Goal: Check status: Check status

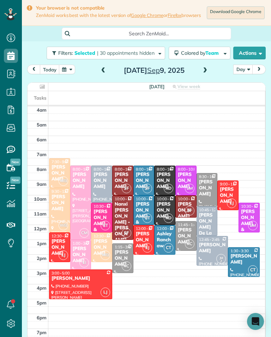
scroll to position [37, 0]
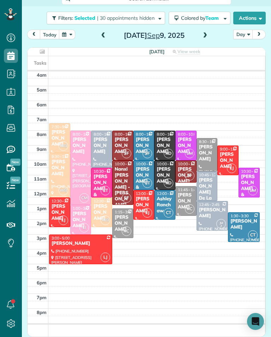
click at [166, 141] on div "[PERSON_NAME]" at bounding box center [164, 146] width 17 height 18
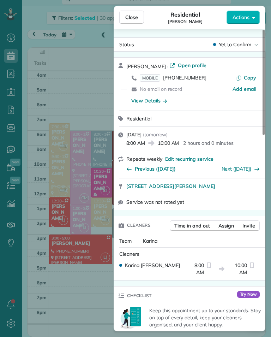
click at [150, 78] on span "MOBILE" at bounding box center [150, 77] width 20 height 7
click at [112, 98] on div "Close Residential [PERSON_NAME] Actions Status Yet to Confirm [PERSON_NAME] · O…" at bounding box center [135, 168] width 271 height 337
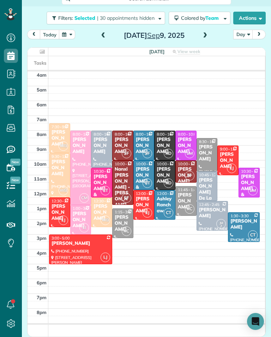
click at [165, 173] on div "[PERSON_NAME]" at bounding box center [164, 175] width 17 height 18
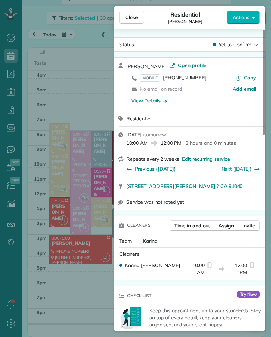
click at [150, 75] on span "MOBILE" at bounding box center [150, 77] width 20 height 7
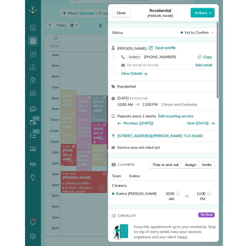
scroll to position [348, 22]
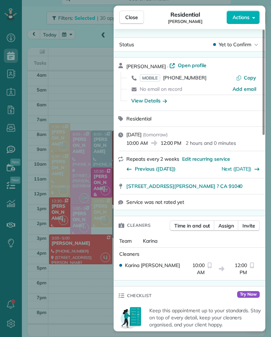
click at [91, 89] on div "Close Residential [PERSON_NAME] Actions Status Yet to Confirm [PERSON_NAME] · O…" at bounding box center [135, 168] width 271 height 337
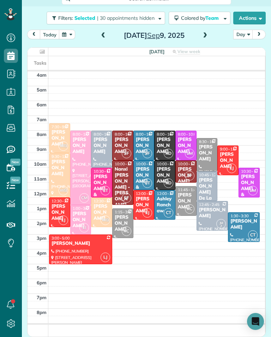
scroll to position [348, 22]
click at [187, 142] on div "[PERSON_NAME]" at bounding box center [186, 146] width 17 height 18
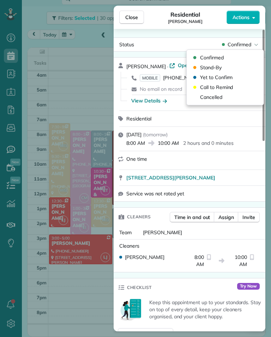
click at [147, 79] on span "MOBILE" at bounding box center [150, 77] width 20 height 7
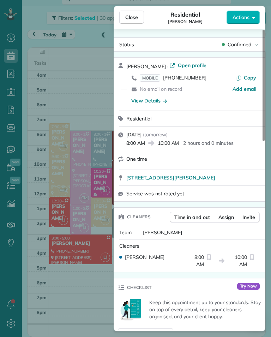
click at [100, 98] on div "Close Residential [PERSON_NAME] Actions Status Confirmed [PERSON_NAME] · Open p…" at bounding box center [135, 168] width 271 height 337
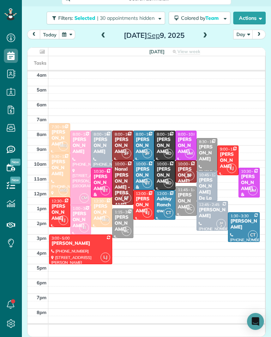
click at [253, 174] on span "10:30 - 12:30" at bounding box center [252, 171] width 23 height 5
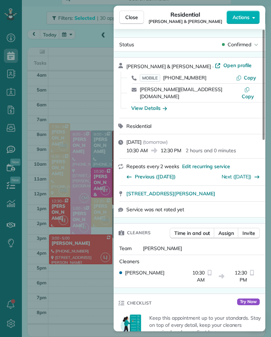
click at [150, 78] on span "MOBILE" at bounding box center [150, 77] width 20 height 7
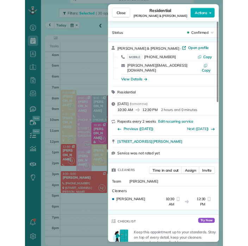
scroll to position [348, 22]
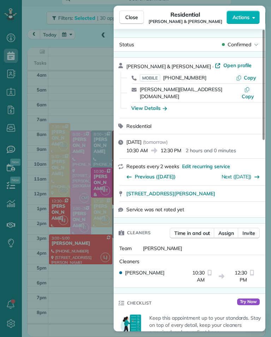
click at [76, 97] on div "Close Residential [PERSON_NAME] & [PERSON_NAME] Actions Status Confirmed [PERSO…" at bounding box center [135, 168] width 271 height 337
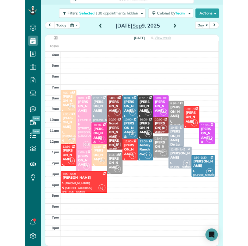
scroll to position [348, 22]
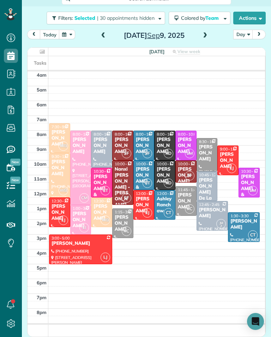
click at [78, 149] on div "[PERSON_NAME]" at bounding box center [80, 146] width 17 height 18
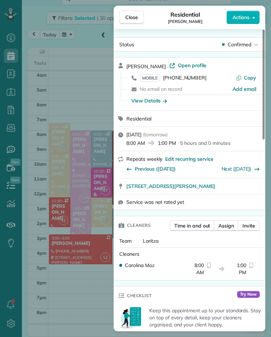
click at [147, 79] on span "MOBILE" at bounding box center [150, 77] width 20 height 7
click at [68, 302] on div "Close Residential [PERSON_NAME] Actions Status Confirmed [PERSON_NAME] · Open p…" at bounding box center [135, 168] width 271 height 337
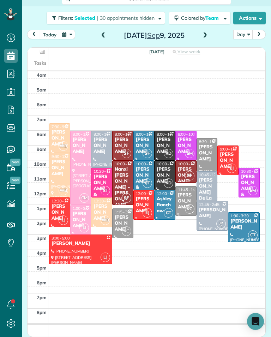
click at [83, 214] on div "[PERSON_NAME]" at bounding box center [80, 220] width 17 height 18
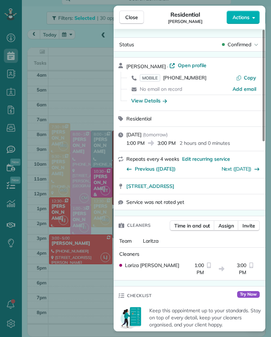
click at [152, 78] on span "MOBILE" at bounding box center [150, 77] width 20 height 7
click at [97, 102] on div "Close Residential [PERSON_NAME] Actions Status Confirmed [PERSON_NAME] · Open p…" at bounding box center [135, 168] width 271 height 337
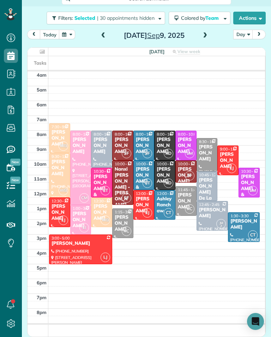
scroll to position [348, 22]
click at [145, 140] on div "[PERSON_NAME]" at bounding box center [144, 146] width 17 height 18
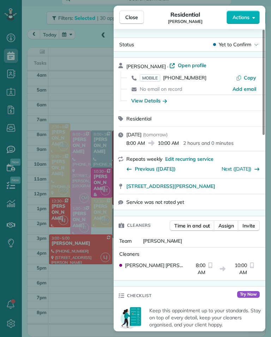
click at [154, 76] on span "MOBILE" at bounding box center [150, 77] width 20 height 7
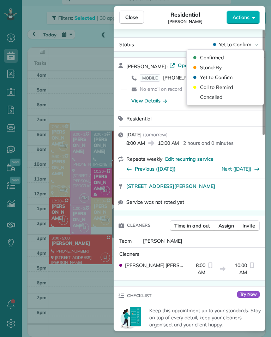
click at [234, 55] on div "Confirmed" at bounding box center [225, 58] width 71 height 10
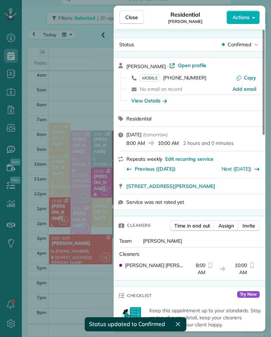
click at [103, 102] on div "Close Residential [PERSON_NAME] Actions Status Confirmed [PERSON_NAME] · Open p…" at bounding box center [135, 168] width 271 height 337
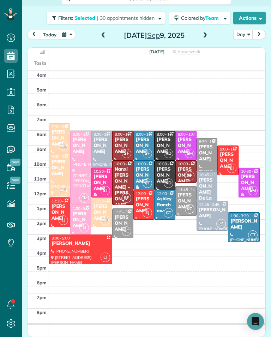
click at [149, 172] on div "[PERSON_NAME] & [PERSON_NAME]" at bounding box center [144, 187] width 17 height 42
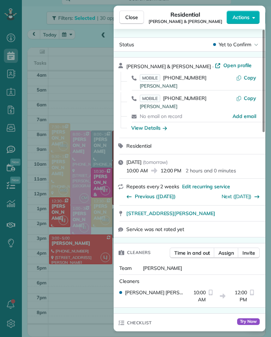
scroll to position [348, 22]
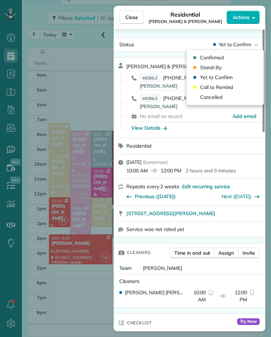
click at [227, 59] on div "Confirmed" at bounding box center [225, 58] width 71 height 10
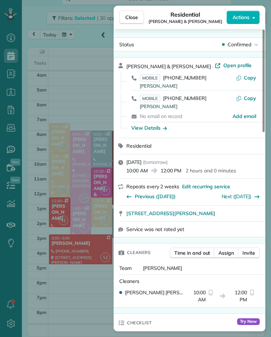
click at [82, 304] on div "Close Residential [PERSON_NAME] & [PERSON_NAME] Actions Status Confirmed [PERSO…" at bounding box center [135, 168] width 271 height 337
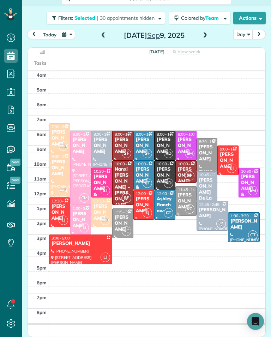
click at [163, 204] on div "Ashley Ranchaw" at bounding box center [164, 205] width 17 height 18
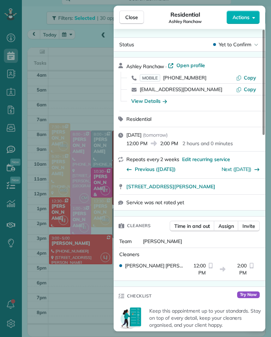
click at [152, 77] on span "MOBILE" at bounding box center [150, 77] width 20 height 7
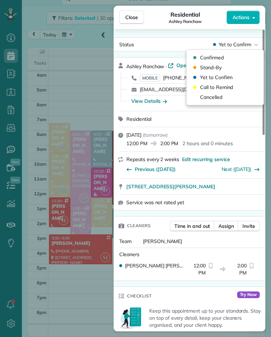
click at [235, 57] on div "Confirmed" at bounding box center [225, 58] width 71 height 10
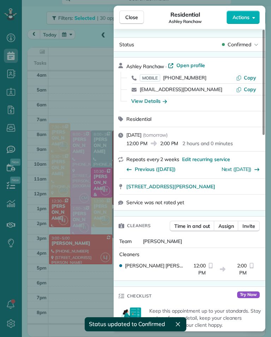
click at [99, 98] on div "Close Residential Ashley Ranchaw Actions Status Confirmed Ashley Ranchaw · Open…" at bounding box center [135, 168] width 271 height 337
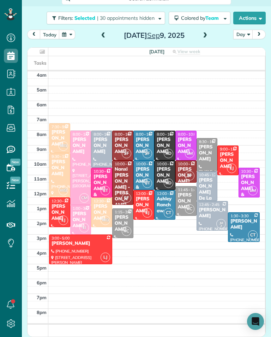
click at [247, 220] on div "[PERSON_NAME]" at bounding box center [244, 224] width 28 height 12
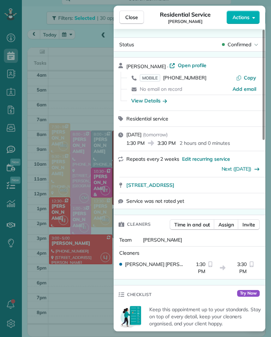
click at [151, 81] on span "MOBILE" at bounding box center [150, 77] width 20 height 7
click at [98, 90] on div "Close Residential Service [PERSON_NAME] Actions Status Confirmed [PERSON_NAME] …" at bounding box center [135, 168] width 271 height 337
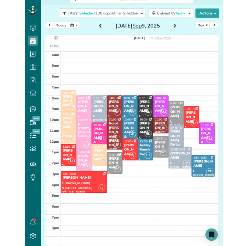
scroll to position [348, 22]
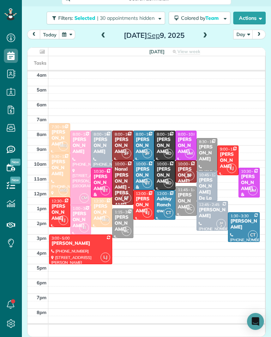
click at [56, 129] on span "7:30 - 9:30" at bounding box center [61, 126] width 18 height 5
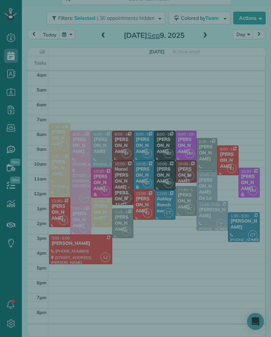
click at [58, 133] on div "Close Cleaners" at bounding box center [135, 168] width 271 height 337
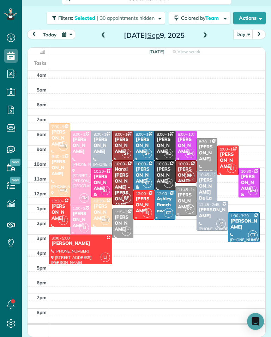
click at [60, 138] on div "[PERSON_NAME]" at bounding box center [59, 138] width 17 height 18
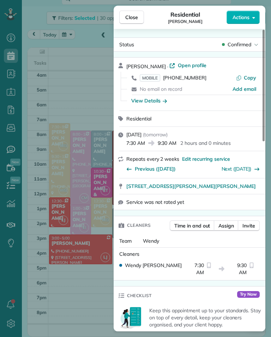
click at [156, 76] on span "MOBILE" at bounding box center [150, 77] width 20 height 7
click at [134, 18] on span "Close" at bounding box center [131, 17] width 13 height 7
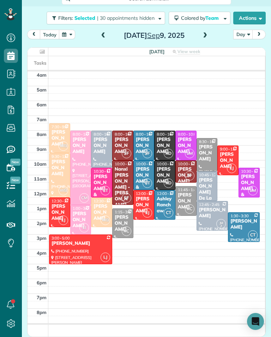
click at [60, 184] on div at bounding box center [59, 175] width 20 height 44
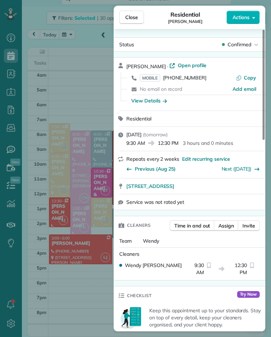
click at [156, 76] on span "MOBILE" at bounding box center [150, 77] width 20 height 7
click at [93, 92] on div "Close Residential [PERSON_NAME] Actions Status Confirmed [PERSON_NAME] · Open p…" at bounding box center [135, 168] width 271 height 337
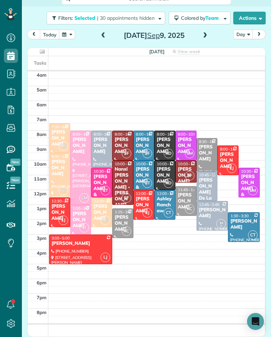
scroll to position [348, 22]
click at [105, 205] on div "[PERSON_NAME]" at bounding box center [101, 212] width 17 height 18
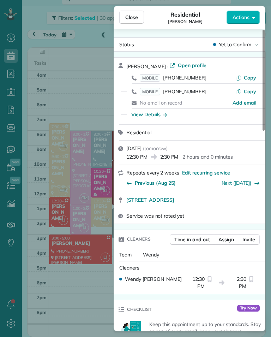
click at [152, 79] on span "MOBILE" at bounding box center [150, 77] width 20 height 7
click at [82, 293] on div "Close Residential [PERSON_NAME] Actions Status Yet to Confirm [PERSON_NAME] · O…" at bounding box center [135, 168] width 271 height 337
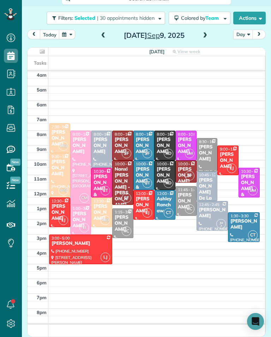
scroll to position [348, 22]
click at [206, 35] on span at bounding box center [205, 35] width 8 height 6
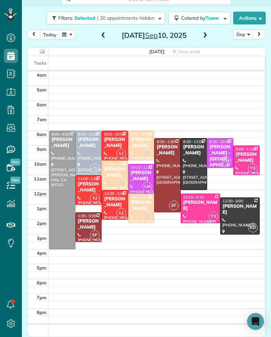
click at [102, 35] on span at bounding box center [104, 35] width 8 height 6
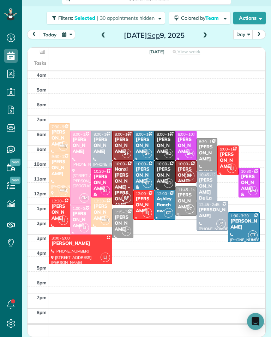
click at [202, 41] on span at bounding box center [205, 35] width 8 height 11
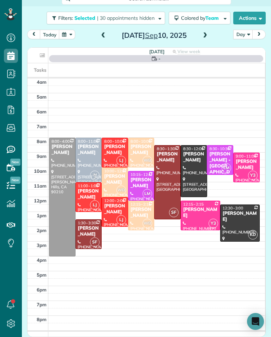
click at [207, 34] on span at bounding box center [205, 35] width 8 height 6
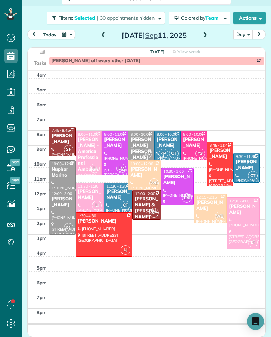
click at [103, 34] on span at bounding box center [104, 35] width 8 height 6
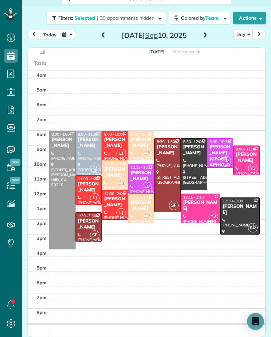
click at [101, 40] on span at bounding box center [104, 35] width 8 height 11
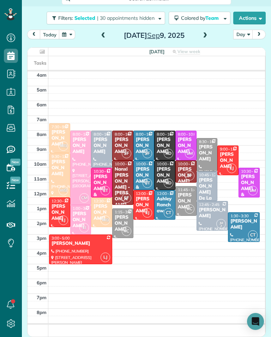
click at [208, 159] on div "[PERSON_NAME]" at bounding box center [207, 153] width 17 height 18
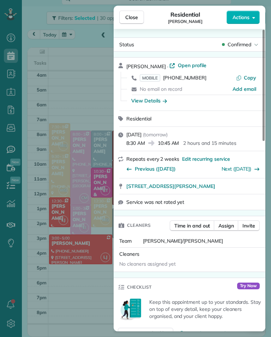
click at [115, 101] on div "[PERSON_NAME] · Open profile MOBILE [PHONE_NUMBER] Copy No email on record Add …" at bounding box center [190, 84] width 152 height 53
click at [76, 93] on div "Close Residential [PERSON_NAME] Actions Status Confirmed [PERSON_NAME] · Open p…" at bounding box center [135, 168] width 271 height 337
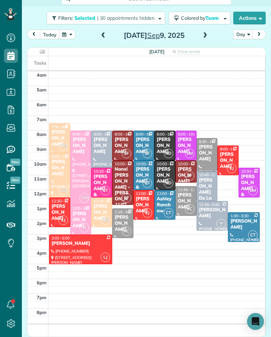
click at [186, 194] on div "[PERSON_NAME]" at bounding box center [186, 201] width 17 height 18
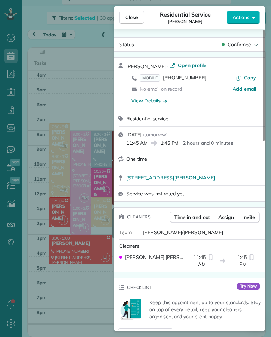
click at [98, 92] on div "Close Residential Service [PERSON_NAME] Actions Status Confirmed [PERSON_NAME] …" at bounding box center [135, 168] width 271 height 337
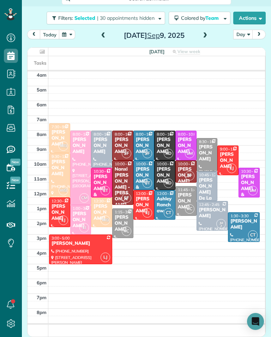
click at [129, 213] on span "1:15 - 3:15" at bounding box center [124, 211] width 18 height 5
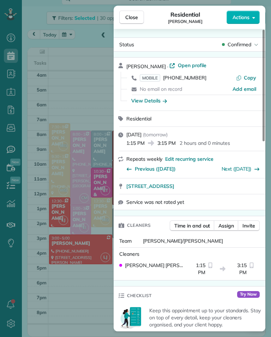
click at [87, 83] on div "Close Residential [PERSON_NAME] Actions Status Confirmed [PERSON_NAME] · Open p…" at bounding box center [135, 168] width 271 height 337
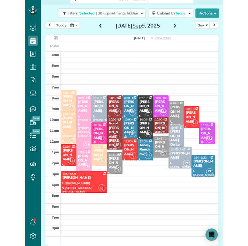
scroll to position [348, 22]
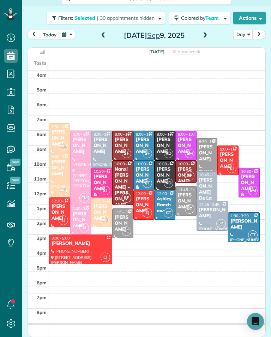
click at [254, 174] on div "[PERSON_NAME] & [PERSON_NAME]" at bounding box center [249, 195] width 17 height 42
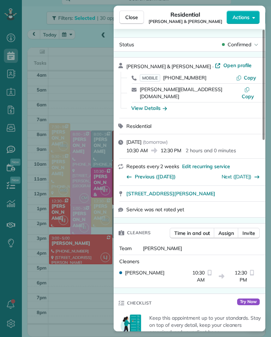
click at [82, 296] on div "Close Residential [PERSON_NAME] & [PERSON_NAME] Actions Status Confirmed [PERSO…" at bounding box center [135, 168] width 271 height 337
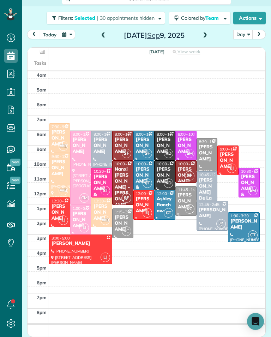
click at [186, 140] on div "[PERSON_NAME]" at bounding box center [186, 146] width 17 height 18
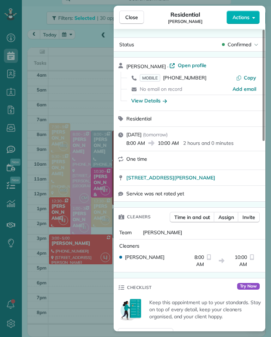
click at [71, 307] on div "Close Residential [PERSON_NAME] Actions Status Confirmed [PERSON_NAME] · Open p…" at bounding box center [135, 168] width 271 height 337
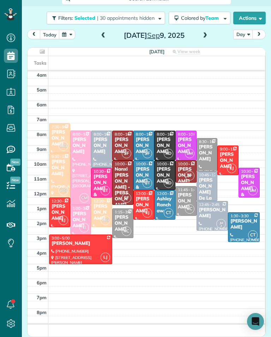
click at [77, 179] on div at bounding box center [81, 167] width 20 height 73
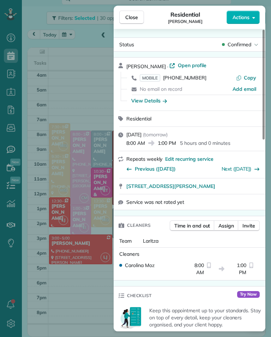
click at [79, 295] on div "Close Residential [PERSON_NAME] Actions Status Confirmed [PERSON_NAME] · Open p…" at bounding box center [135, 168] width 271 height 337
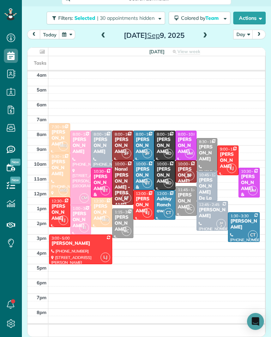
click at [80, 218] on div "[PERSON_NAME]" at bounding box center [80, 220] width 17 height 18
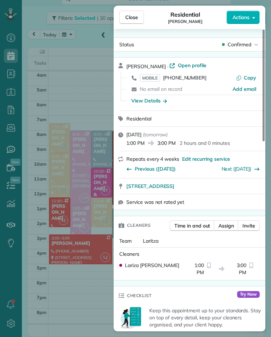
click at [74, 299] on div "Close Residential [PERSON_NAME] Actions Status Confirmed [PERSON_NAME] · Open p…" at bounding box center [135, 168] width 271 height 337
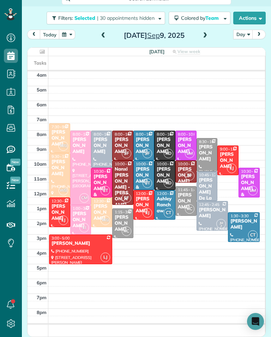
scroll to position [348, 22]
click at [164, 142] on div "[PERSON_NAME]" at bounding box center [164, 146] width 17 height 18
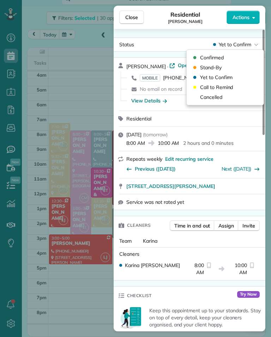
click at [230, 58] on div "Confirmed" at bounding box center [225, 58] width 71 height 10
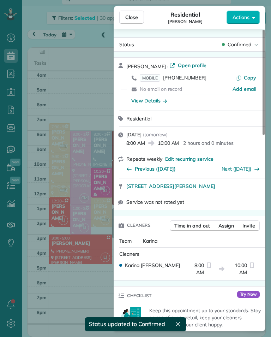
click at [104, 104] on div "Close Residential [PERSON_NAME] Actions Status Confirmed [PERSON_NAME] · Open p…" at bounding box center [135, 168] width 271 height 337
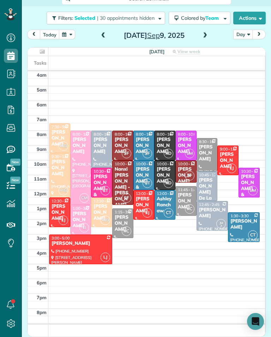
click at [167, 173] on div "[PERSON_NAME]" at bounding box center [164, 175] width 17 height 18
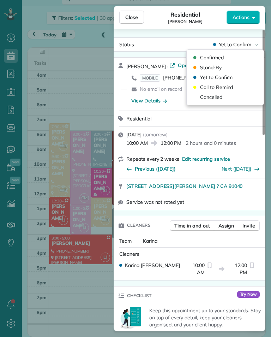
click at [239, 56] on div "Confirmed" at bounding box center [225, 58] width 71 height 10
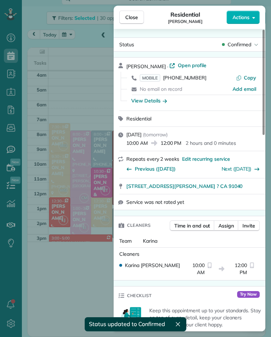
scroll to position [348, 22]
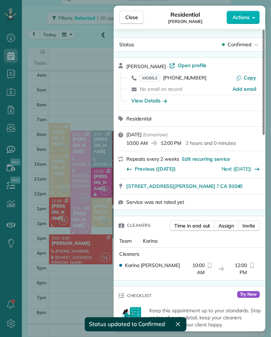
click at [65, 299] on div "Close Residential [PERSON_NAME] Actions Status Confirmed [PERSON_NAME] · Open p…" at bounding box center [135, 168] width 271 height 337
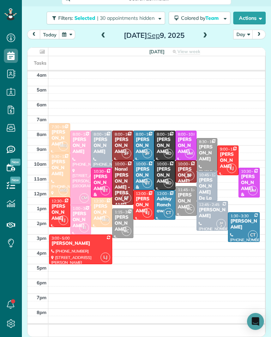
scroll to position [348, 22]
click at [125, 144] on div "[PERSON_NAME]" at bounding box center [122, 146] width 17 height 18
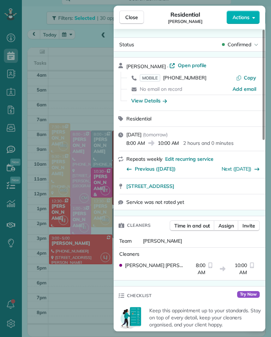
click at [92, 310] on div "Close Residential [PERSON_NAME] Actions Status Confirmed [PERSON_NAME] · Open p…" at bounding box center [135, 168] width 271 height 337
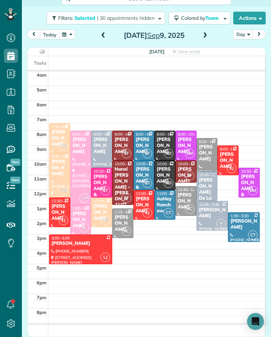
click at [126, 174] on div "Nanxi [PERSON_NAME] - [PERSON_NAME]" at bounding box center [122, 187] width 17 height 42
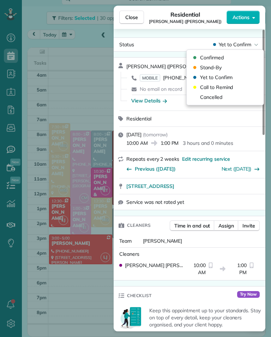
click at [233, 58] on div "Confirmed" at bounding box center [225, 58] width 71 height 10
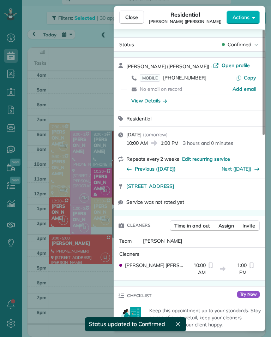
click at [94, 90] on div "Close Residential [PERSON_NAME] ([PERSON_NAME]) Actions Status Confirmed [PERSO…" at bounding box center [135, 168] width 271 height 337
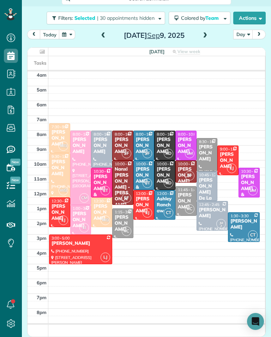
click at [184, 163] on span "10:00 - 11:30" at bounding box center [189, 163] width 23 height 5
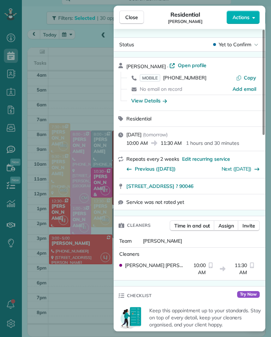
click at [152, 78] on span "MOBILE" at bounding box center [150, 77] width 20 height 7
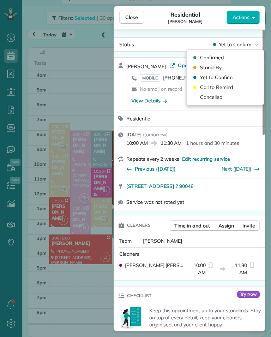
click at [201, 55] on span "Confirmed" at bounding box center [212, 57] width 24 height 7
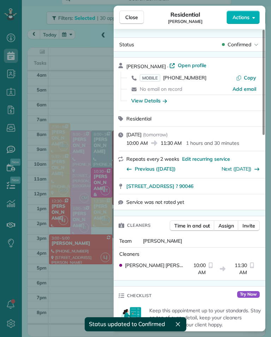
click at [90, 86] on div "Close Residential [PERSON_NAME] Actions Status Confirmed [PERSON_NAME] · Open p…" at bounding box center [135, 168] width 271 height 337
